Goal: Navigation & Orientation: Find specific page/section

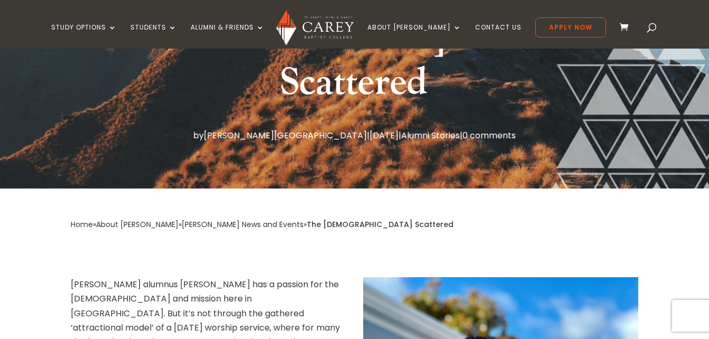
scroll to position [233, 0]
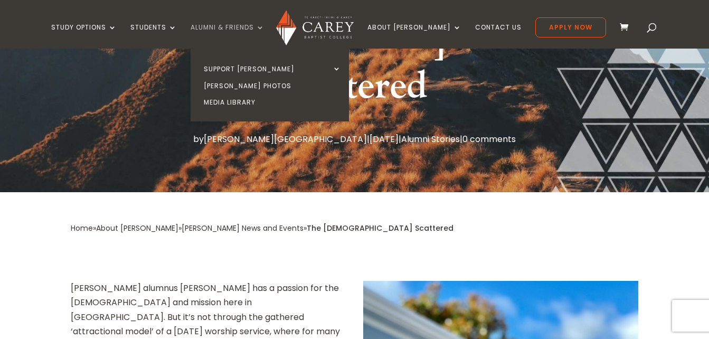
click at [253, 25] on link "Alumni & Friends" at bounding box center [228, 36] width 74 height 25
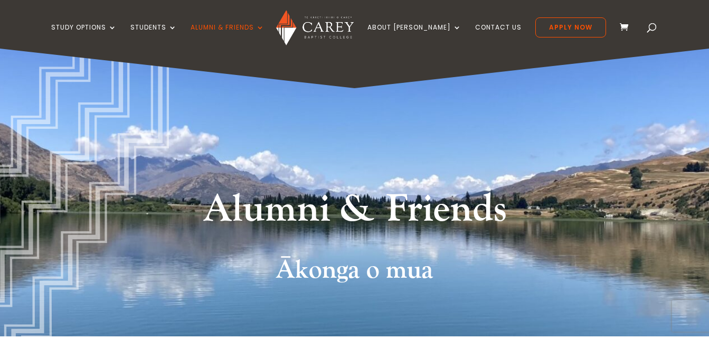
click at [253, 25] on link "Alumni & Friends" at bounding box center [228, 36] width 74 height 25
